Goal: Book appointment/travel/reservation

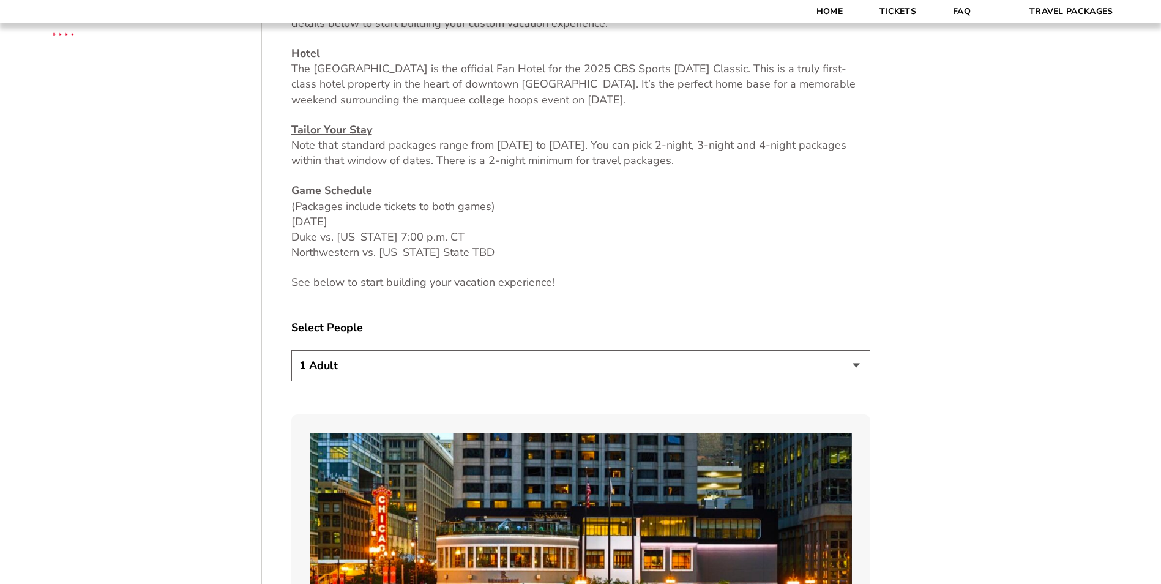
scroll to position [551, 0]
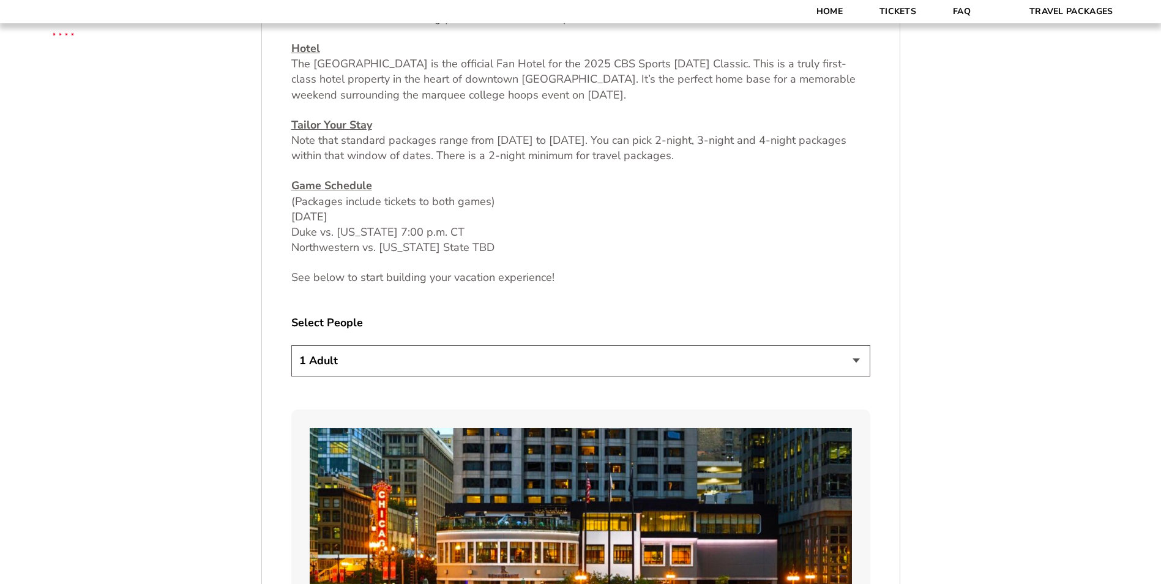
click at [393, 359] on select "1 Adult 2 Adults 3 Adults 4 Adults 2 Adults + 1 Child 2 Adults + 2 Children 2 A…" at bounding box center [580, 360] width 579 height 31
select select "2 Adults + 2 Children"
click at [291, 345] on select "1 Adult 2 Adults 3 Adults 4 Adults 2 Adults + 1 Child 2 Adults + 2 Children 2 A…" at bounding box center [580, 360] width 579 height 31
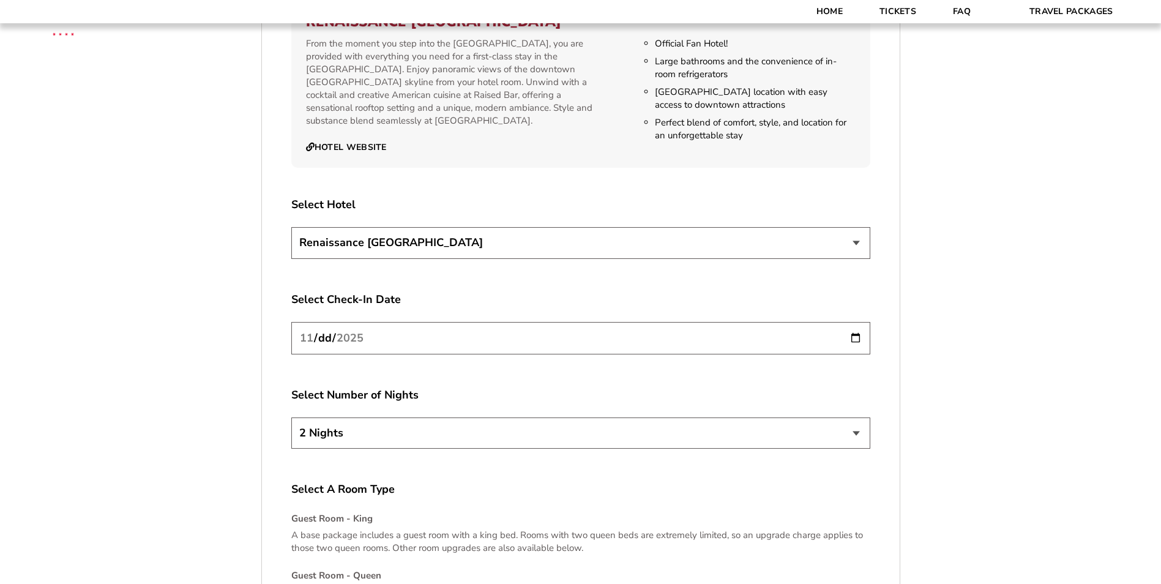
scroll to position [1407, 0]
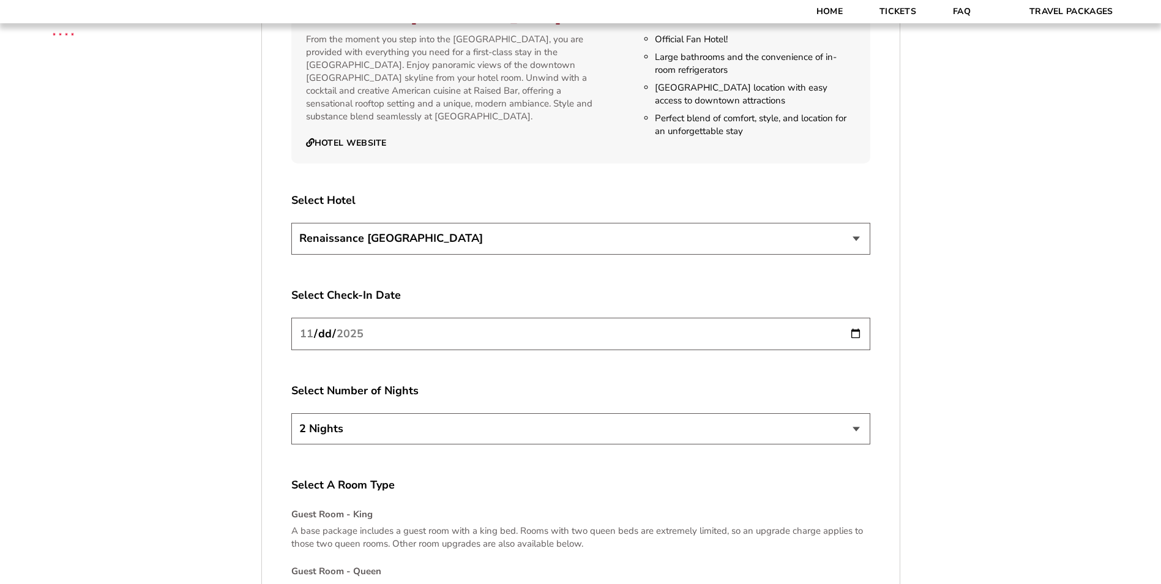
click at [612, 424] on select "2 Nights 3 Nights 4 Nights" at bounding box center [580, 428] width 579 height 31
select select "3 Nights"
click at [291, 413] on select "2 Nights 3 Nights 4 Nights" at bounding box center [580, 428] width 579 height 31
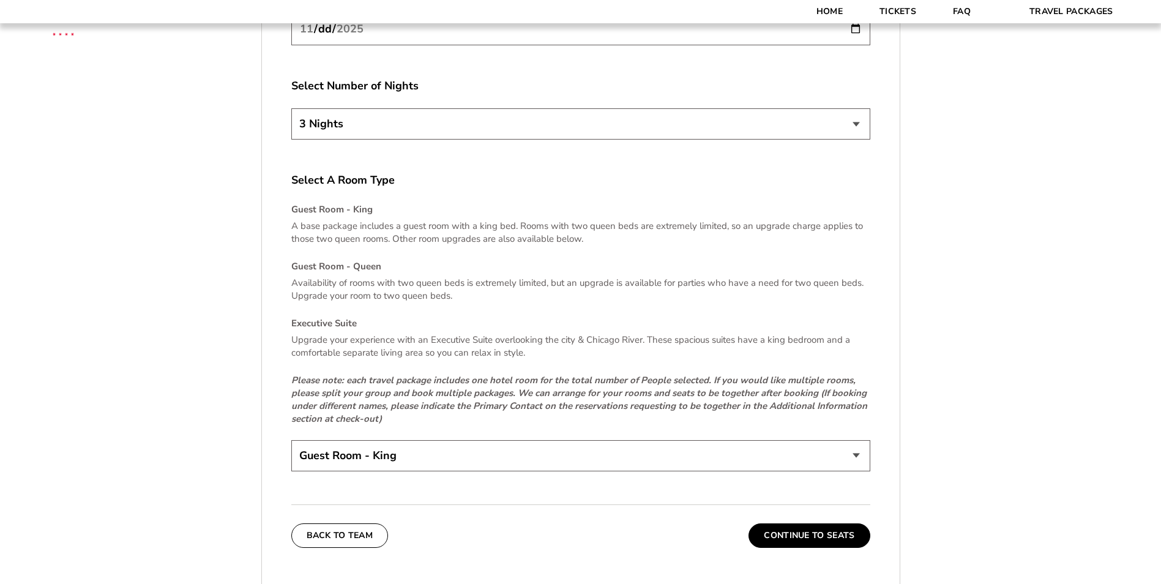
scroll to position [1713, 0]
click at [382, 452] on select "Guest Room - King Guest Room - Queen (+$95 per night) Executive Suite (+$315 pe…" at bounding box center [580, 454] width 579 height 31
select select "Guest Room - Queen"
click at [291, 439] on select "Guest Room - King Guest Room - Queen (+$95 per night) Executive Suite (+$315 pe…" at bounding box center [580, 454] width 579 height 31
click at [825, 534] on button "Continue To Seats" at bounding box center [808, 534] width 121 height 24
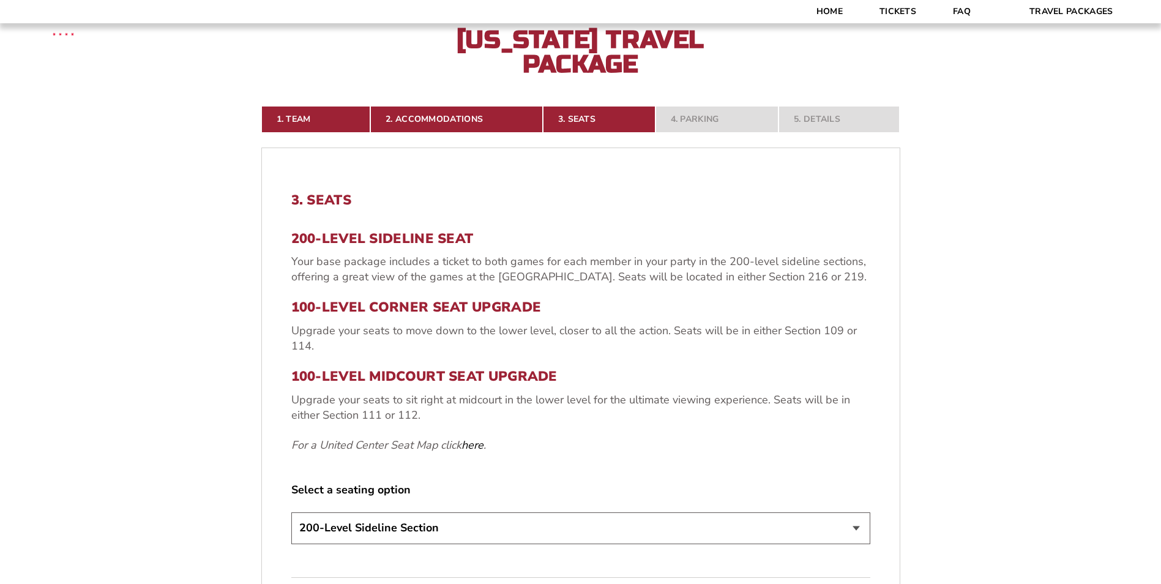
scroll to position [337, 0]
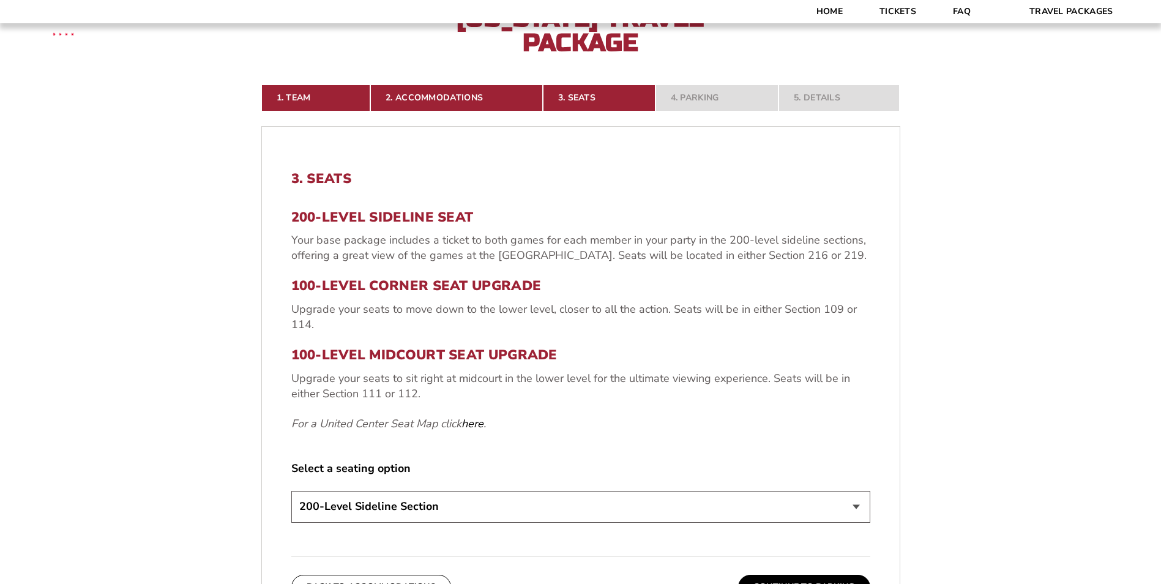
click at [518, 517] on select "200-Level Sideline Section 100-Level Corner Seat Upgrade (+$80 per person) 100-…" at bounding box center [580, 506] width 579 height 31
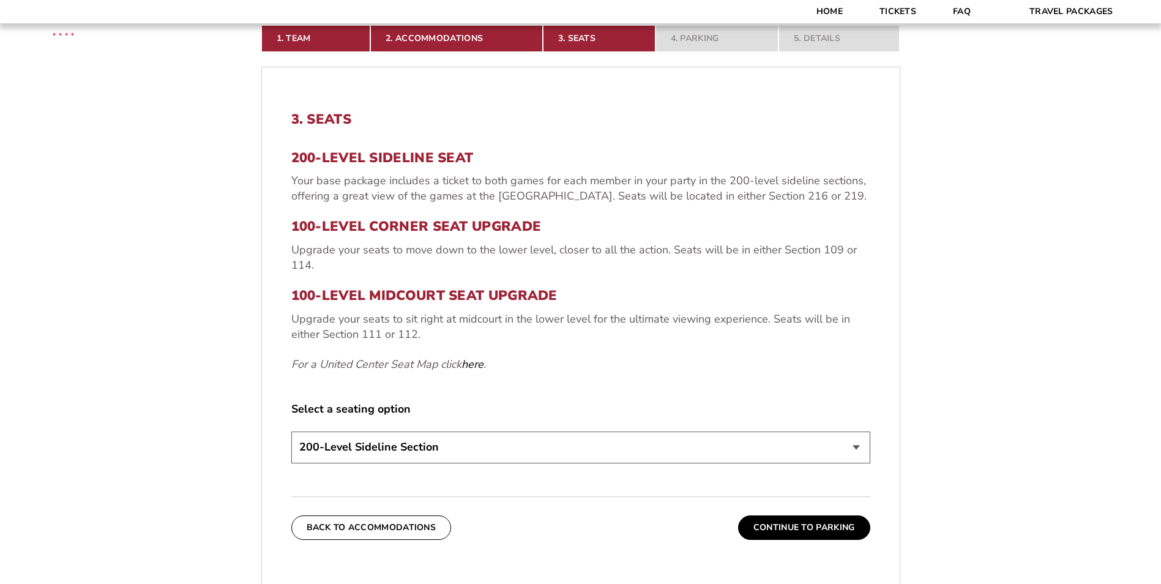
scroll to position [398, 0]
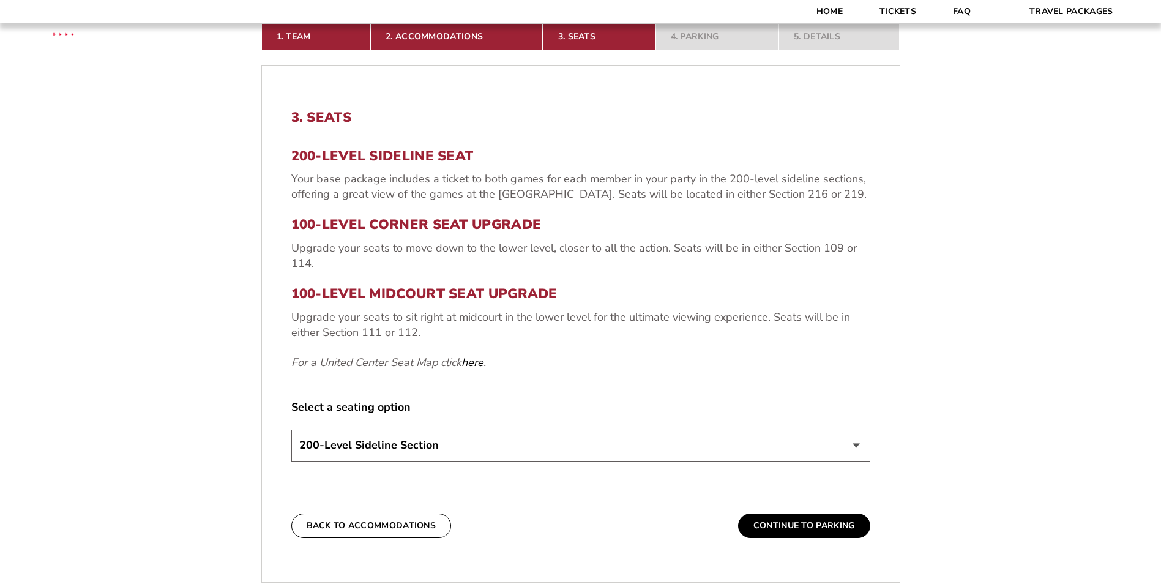
click at [519, 452] on select "200-Level Sideline Section 100-Level Corner Seat Upgrade (+$80 per person) 100-…" at bounding box center [580, 445] width 579 height 31
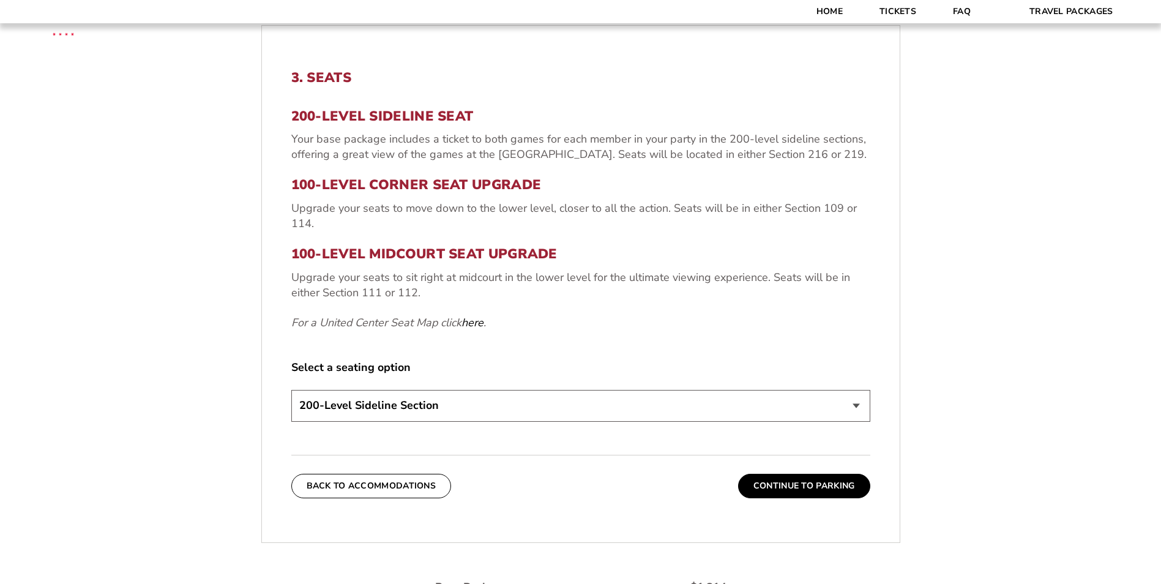
scroll to position [460, 0]
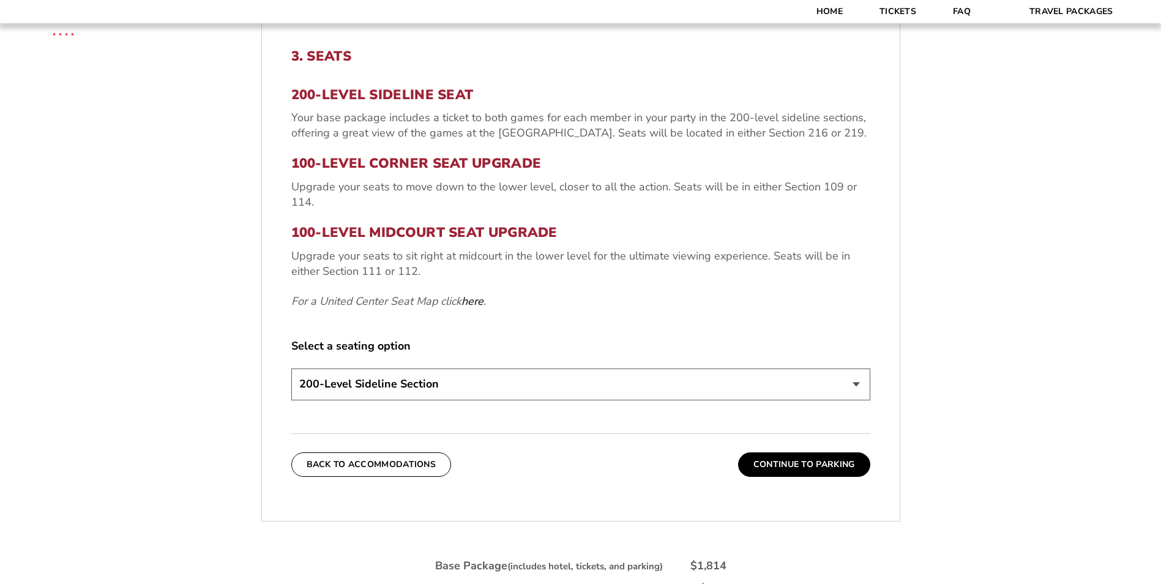
click at [532, 400] on select "200-Level Sideline Section 100-Level Corner Seat Upgrade (+$80 per person) 100-…" at bounding box center [580, 383] width 579 height 31
click at [291, 368] on select "200-Level Sideline Section 100-Level Corner Seat Upgrade (+$80 per person) 100-…" at bounding box center [580, 383] width 579 height 31
click at [791, 469] on button "Continue To Parking" at bounding box center [804, 464] width 132 height 24
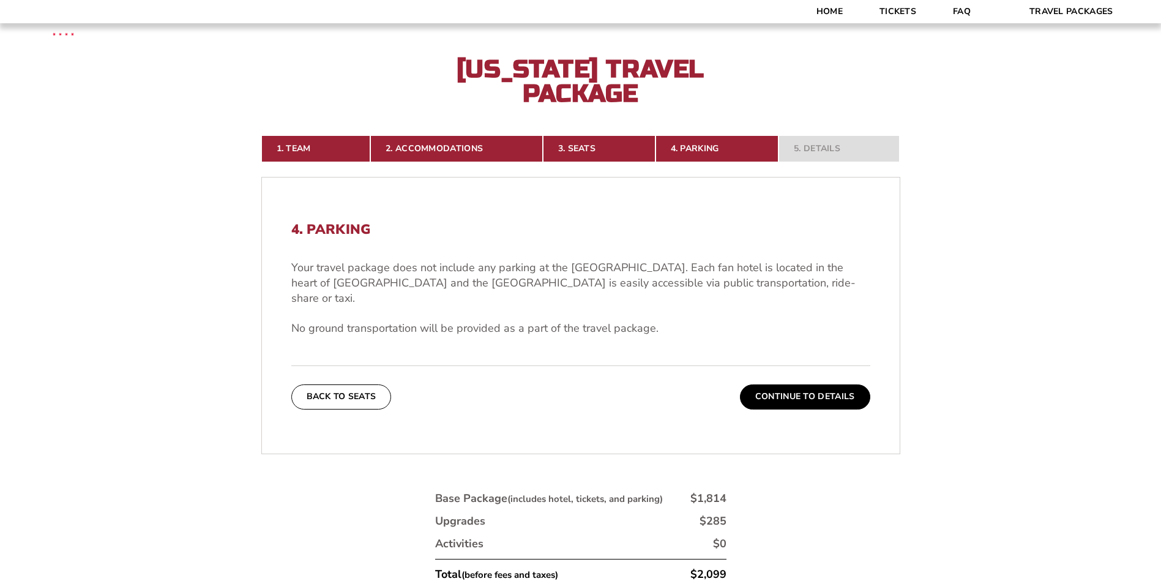
scroll to position [276, 0]
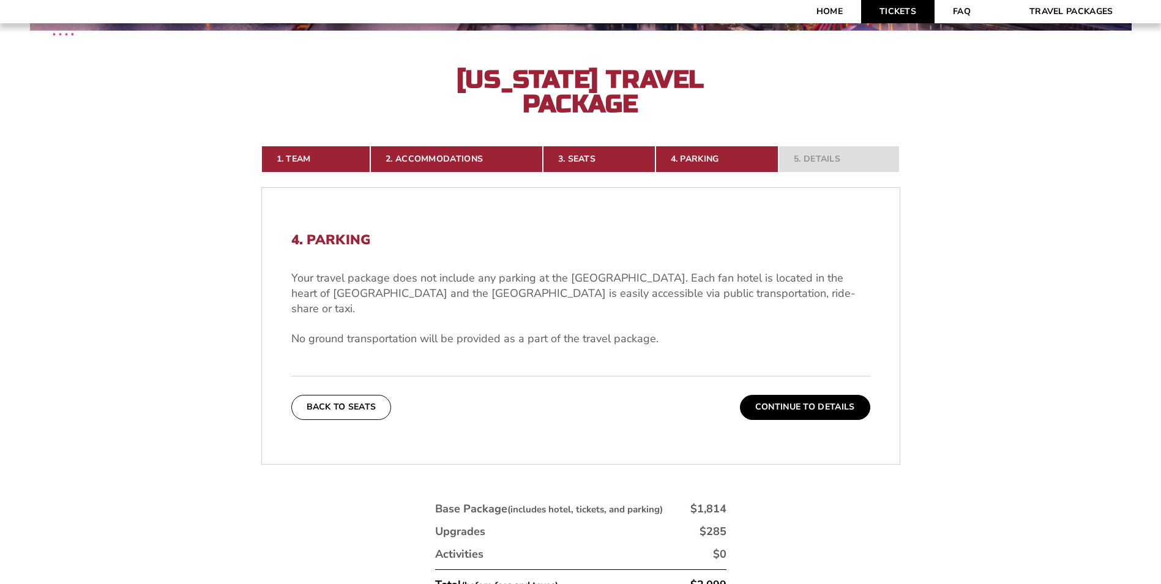
click at [916, 13] on link "Tickets" at bounding box center [897, 11] width 73 height 23
